Goal: Find specific page/section: Find specific page/section

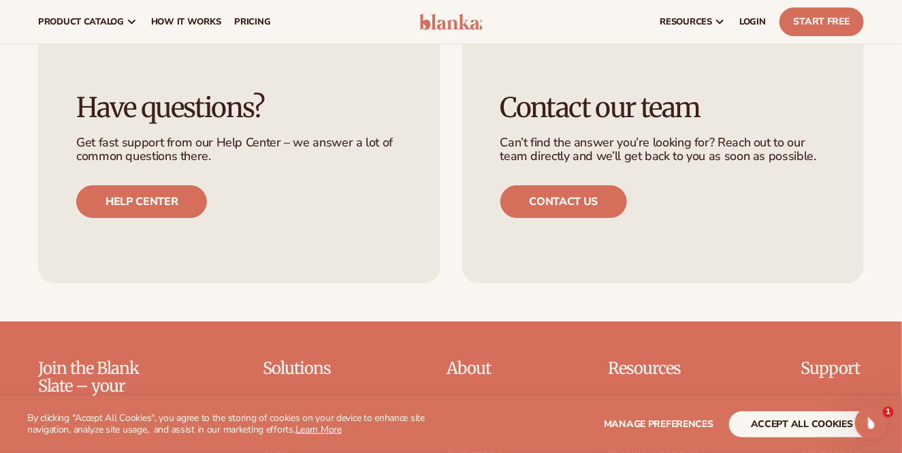
scroll to position [1679, 0]
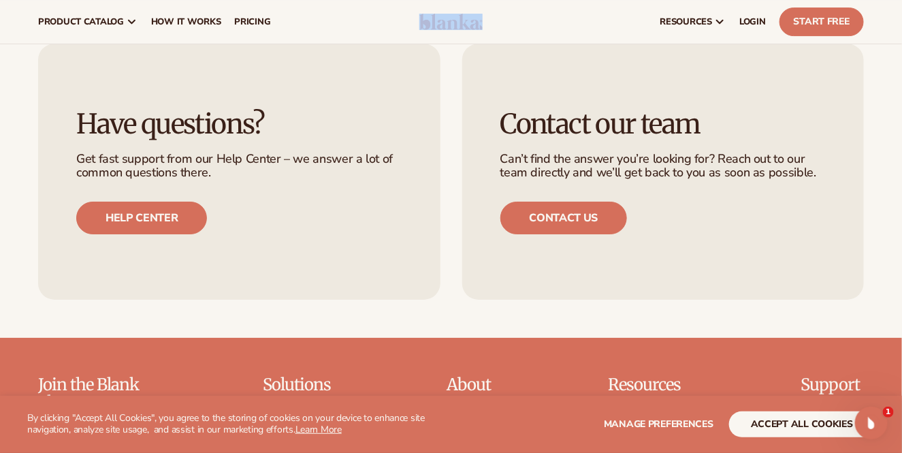
drag, startPoint x: 413, startPoint y: 20, endPoint x: 492, endPoint y: 17, distance: 78.3
click at [492, 17] on header "Cart product catalog The Lab by Blanka" at bounding box center [451, 22] width 902 height 44
copy header
click at [541, 202] on link "Contact us" at bounding box center [563, 218] width 127 height 33
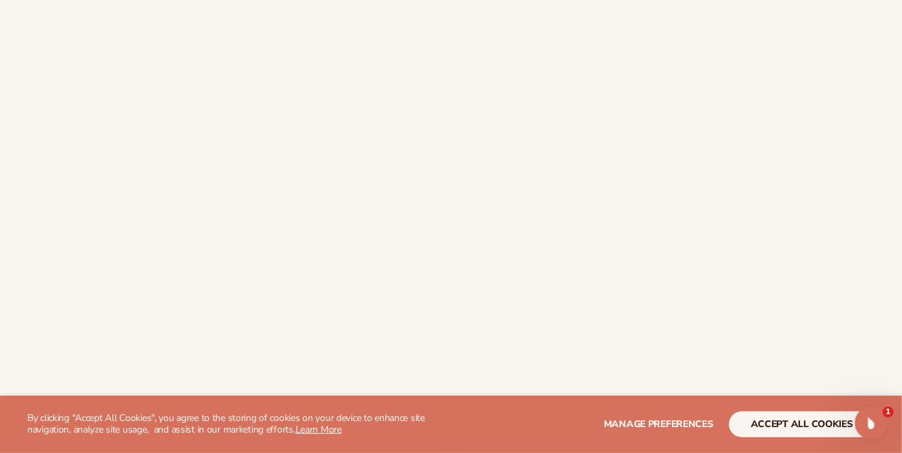
scroll to position [545, 0]
click at [652, 424] on span "Manage preferences" at bounding box center [659, 423] width 110 height 13
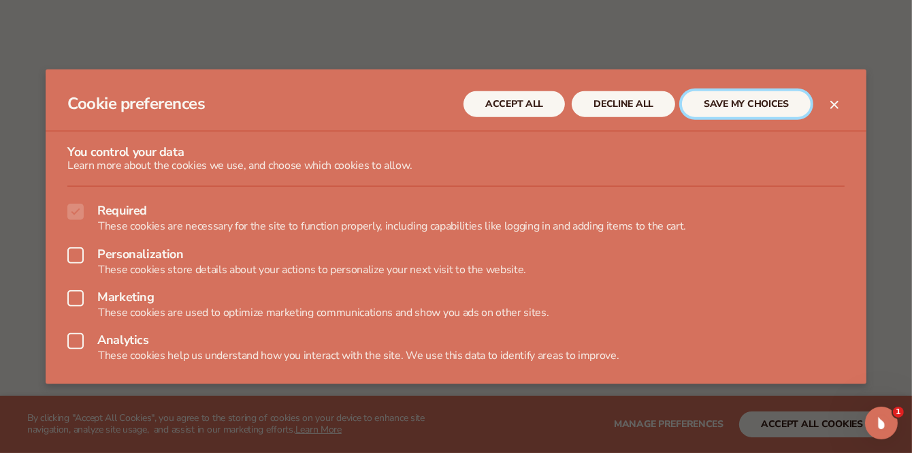
click at [734, 104] on button "SAVE MY CHOICES" at bounding box center [746, 104] width 129 height 26
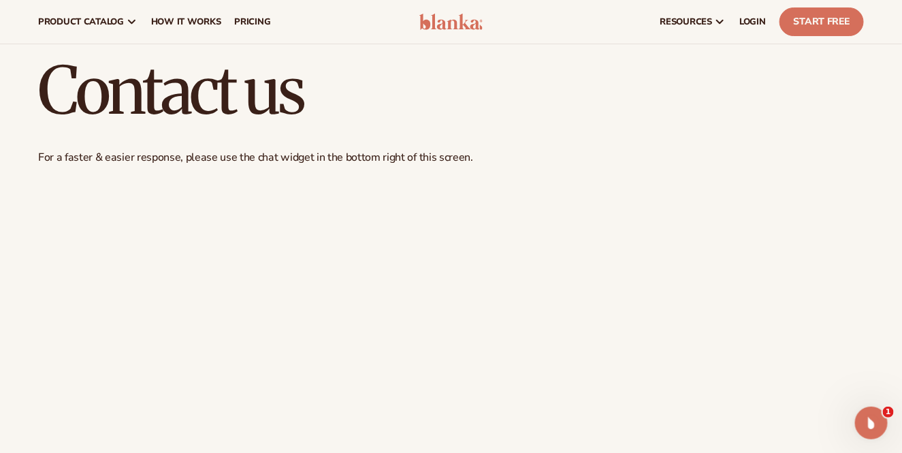
scroll to position [0, 0]
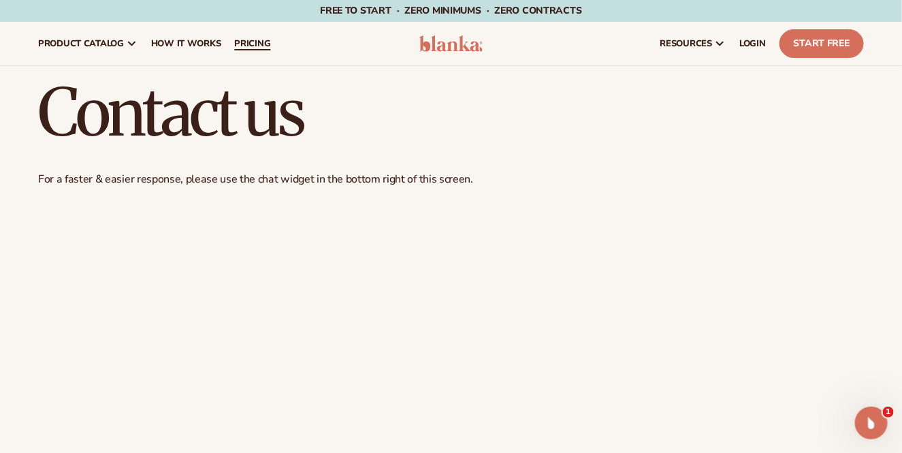
click at [263, 44] on span "pricing" at bounding box center [252, 43] width 36 height 11
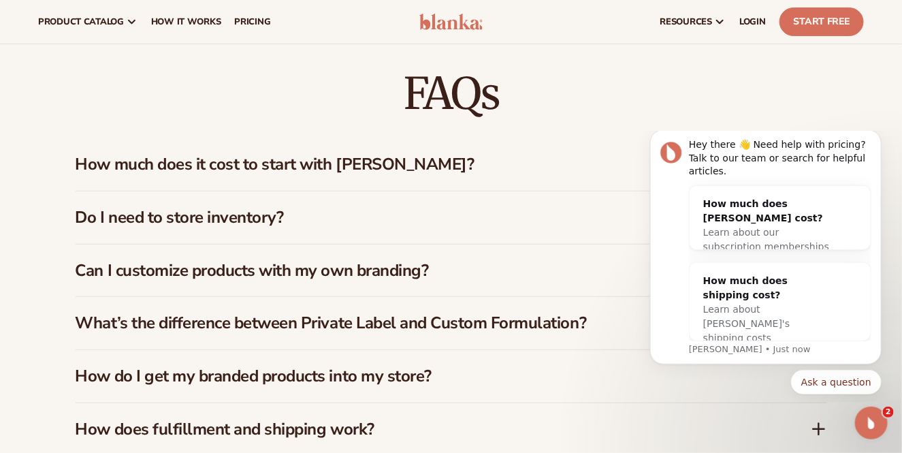
scroll to position [1679, 0]
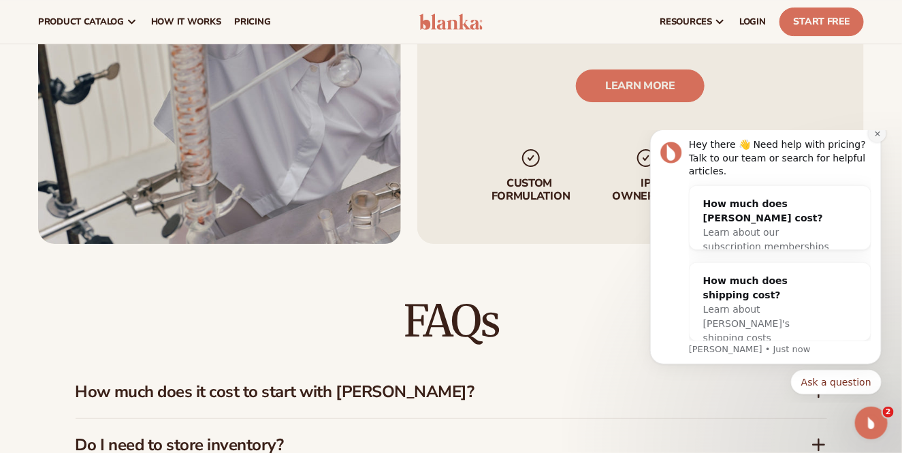
click at [879, 137] on icon "Dismiss notification" at bounding box center [876, 132] width 7 height 7
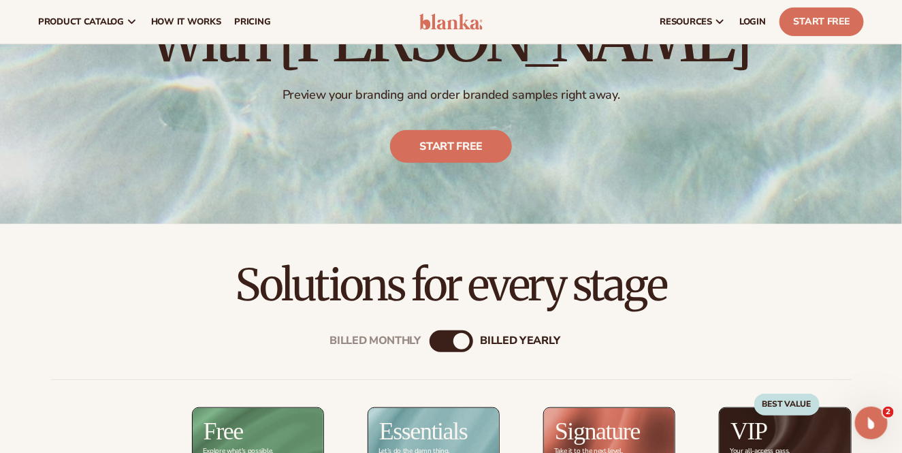
scroll to position [181, 0]
